Goal: Find specific page/section: Find specific page/section

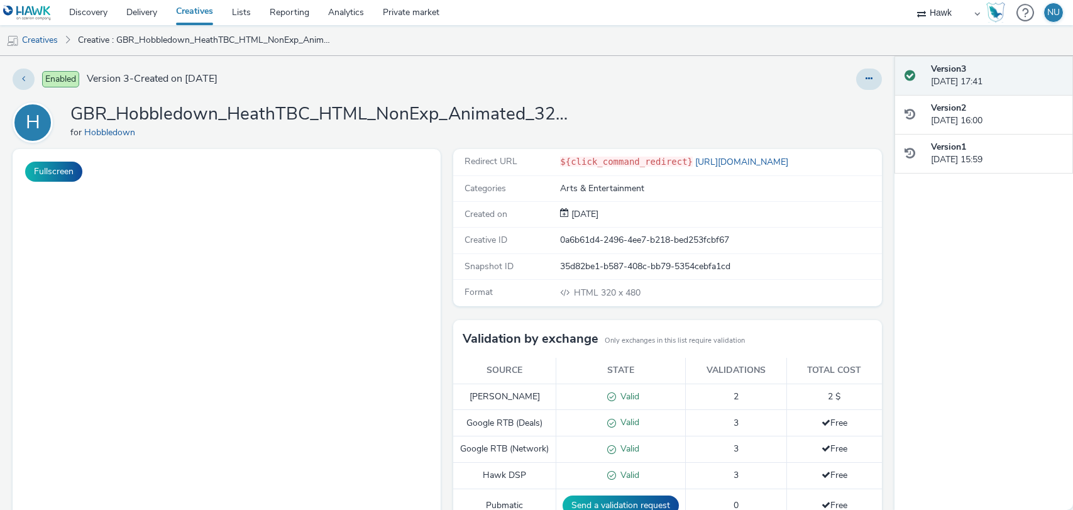
select select "11a7df10-284f-415c-b52a-427acf4c31ae"
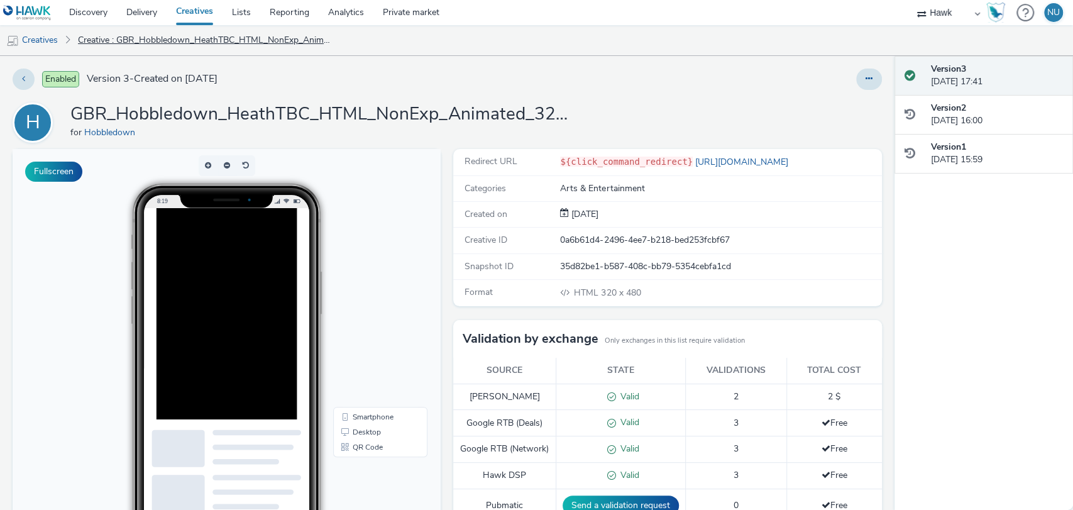
click at [118, 38] on link "Creative : GBR_Hobbledown_HeathTBC_HTML_NonExp_Animated_320x480_INT_Culture_202…" at bounding box center [206, 40] width 268 height 30
click at [30, 13] on img at bounding box center [27, 13] width 48 height 16
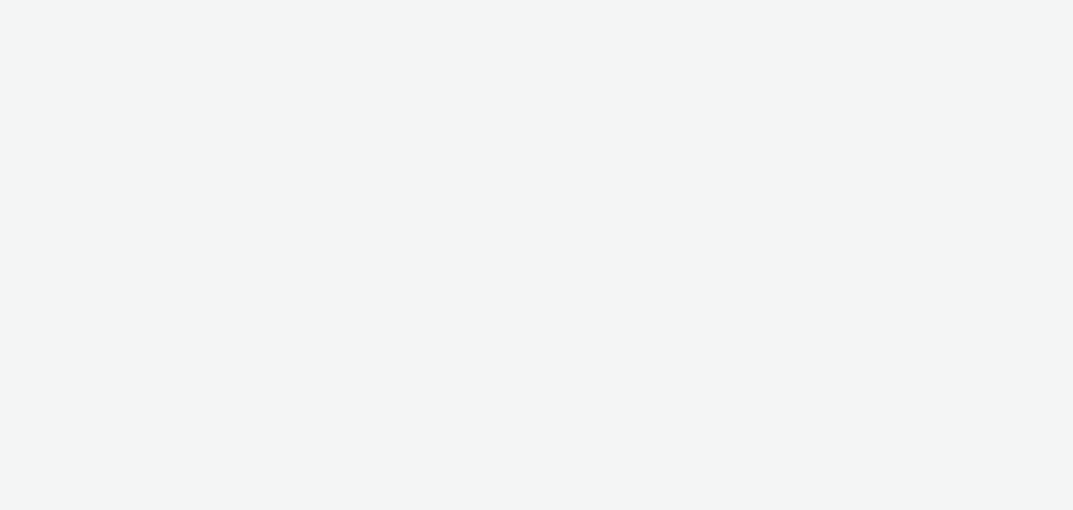
select select "11a7df10-284f-415c-b52a-427acf4c31ae"
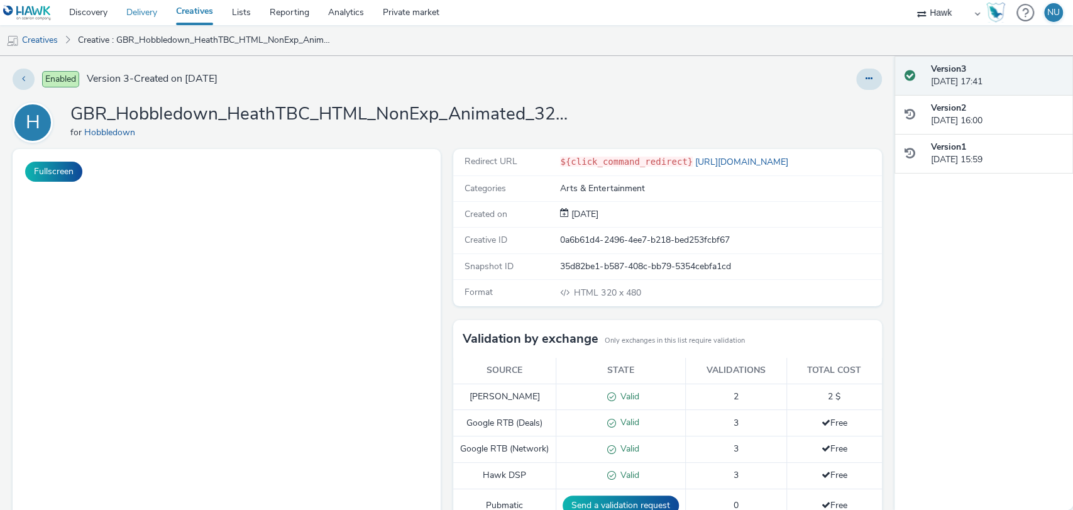
click at [145, 15] on link "Delivery" at bounding box center [142, 12] width 50 height 25
